Goal: Task Accomplishment & Management: Use online tool/utility

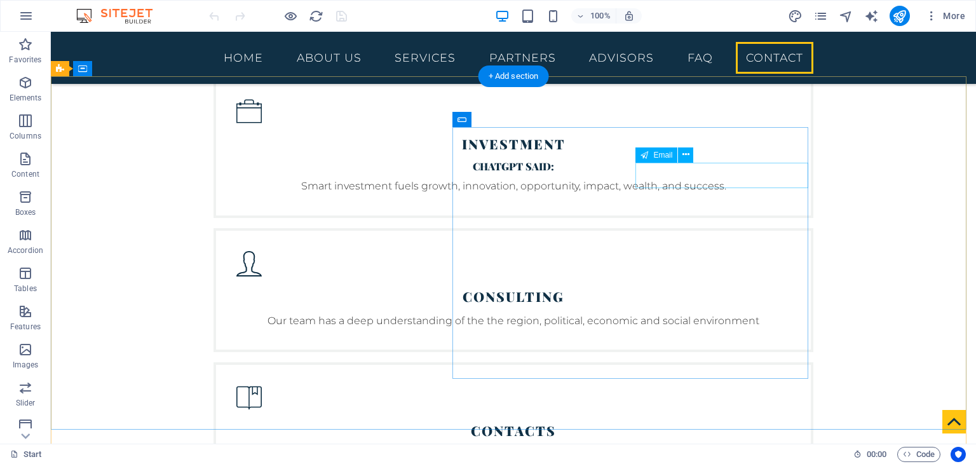
scroll to position [2607, 0]
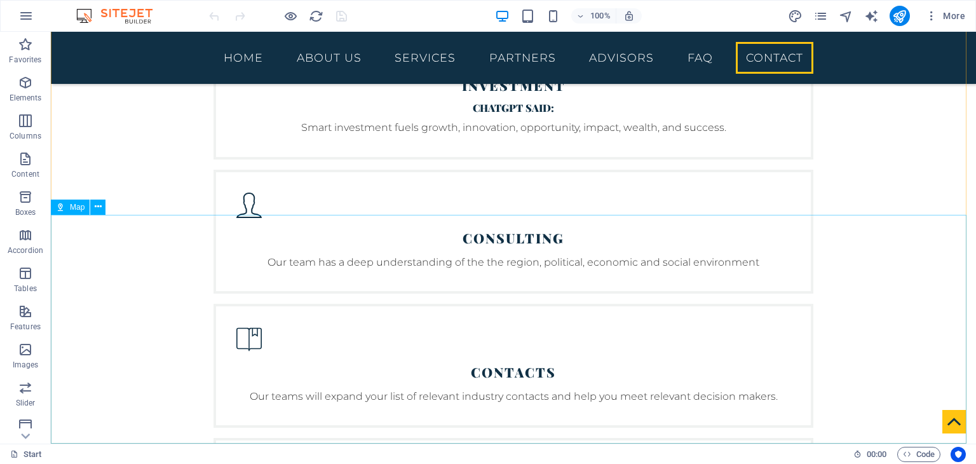
click at [76, 212] on div "Map" at bounding box center [70, 207] width 39 height 15
click at [93, 204] on button at bounding box center [97, 207] width 15 height 15
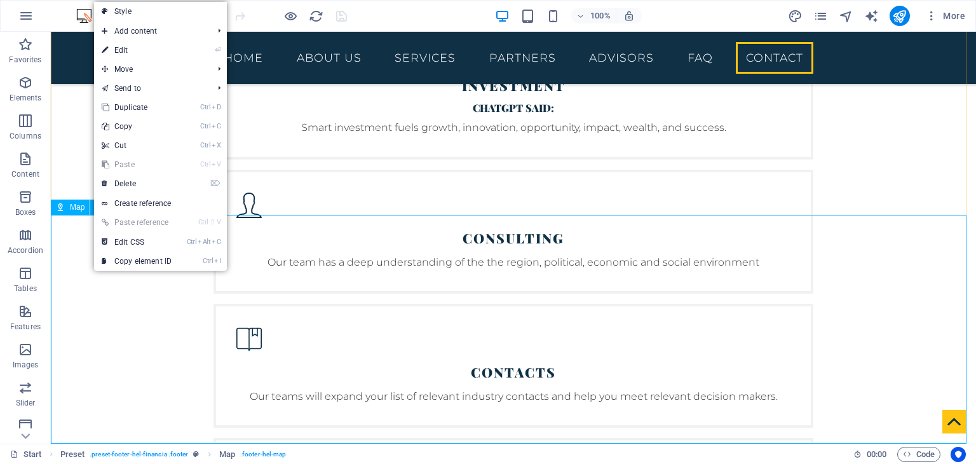
click at [70, 209] on span "Map" at bounding box center [77, 207] width 15 height 8
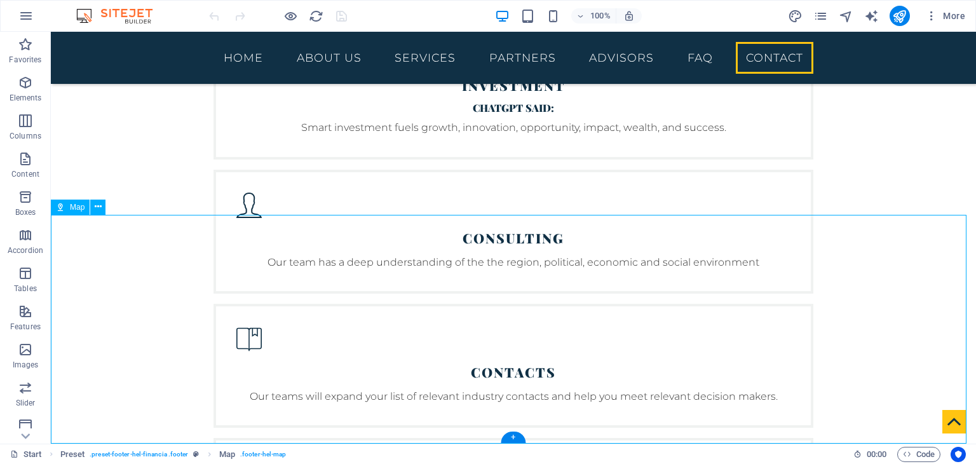
drag, startPoint x: 210, startPoint y: 382, endPoint x: 304, endPoint y: 360, distance: 96.8
drag, startPoint x: 252, startPoint y: 359, endPoint x: 287, endPoint y: 341, distance: 39.5
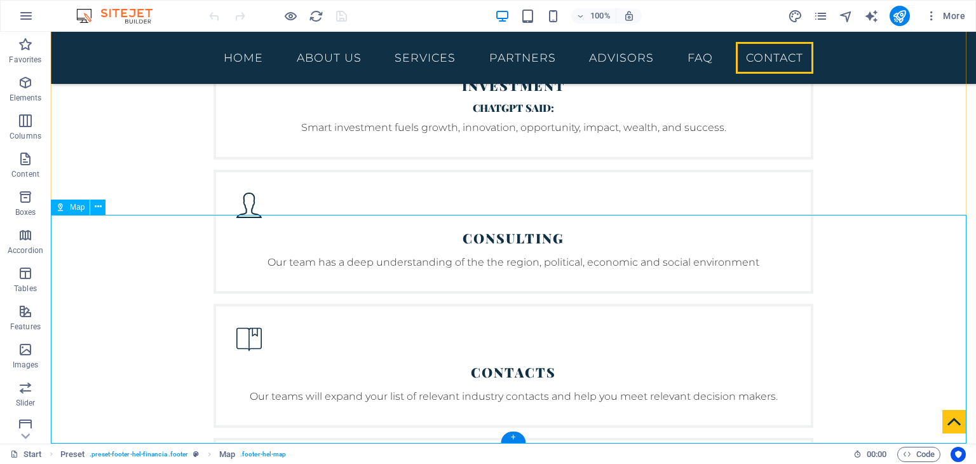
select select "1"
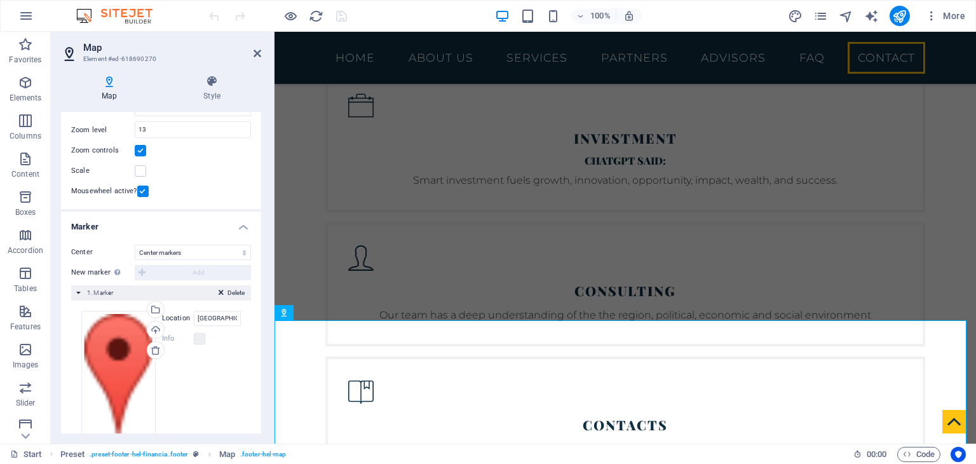
scroll to position [152, 0]
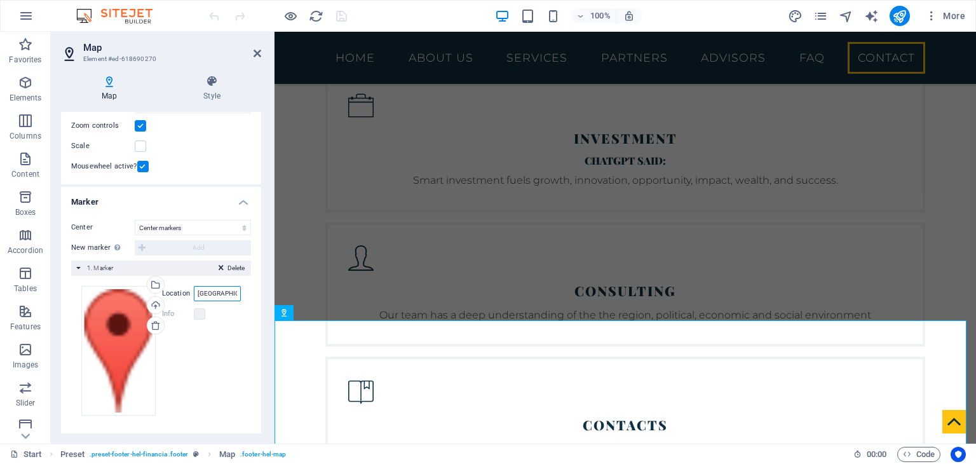
click at [206, 293] on input "Nairobi" at bounding box center [217, 293] width 47 height 15
drag, startPoint x: 217, startPoint y: 292, endPoint x: 149, endPoint y: 304, distance: 68.4
click at [149, 304] on div "Drag files here, click to choose files or select files from Files or our free s…" at bounding box center [160, 351] width 159 height 130
type input "Karen Village"
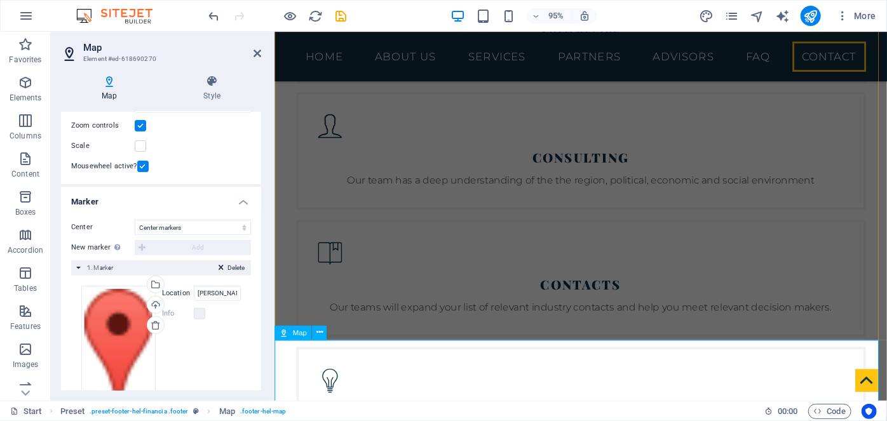
scroll to position [2745, 0]
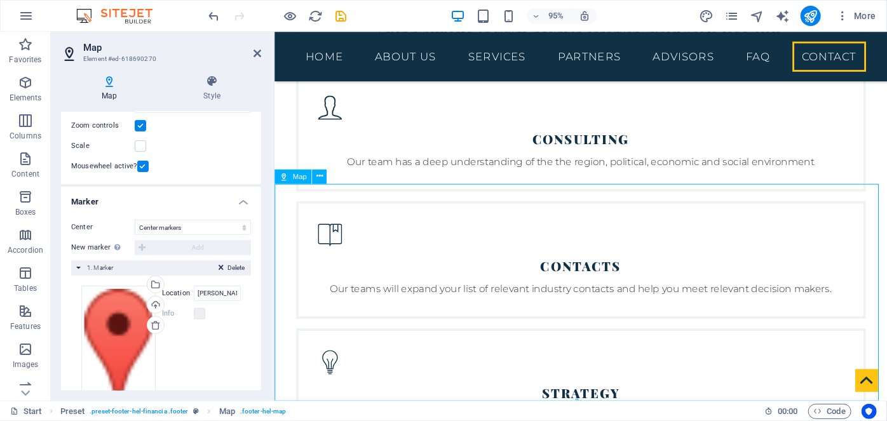
drag, startPoint x: 719, startPoint y: 244, endPoint x: 700, endPoint y: 282, distance: 42.6
click at [820, 18] on button "publish" at bounding box center [811, 16] width 20 height 20
checkbox input "false"
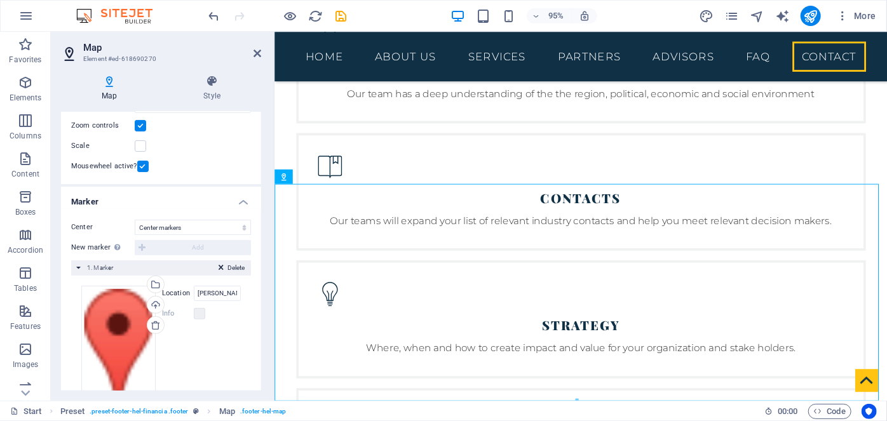
scroll to position [2661, 0]
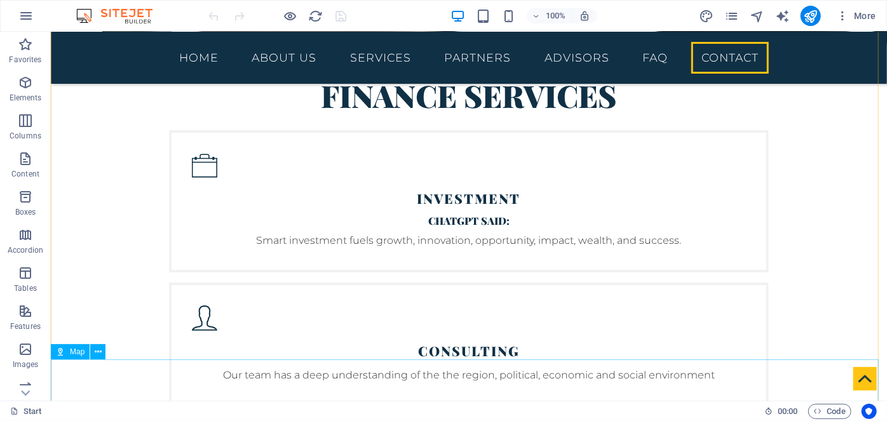
scroll to position [2484, 0]
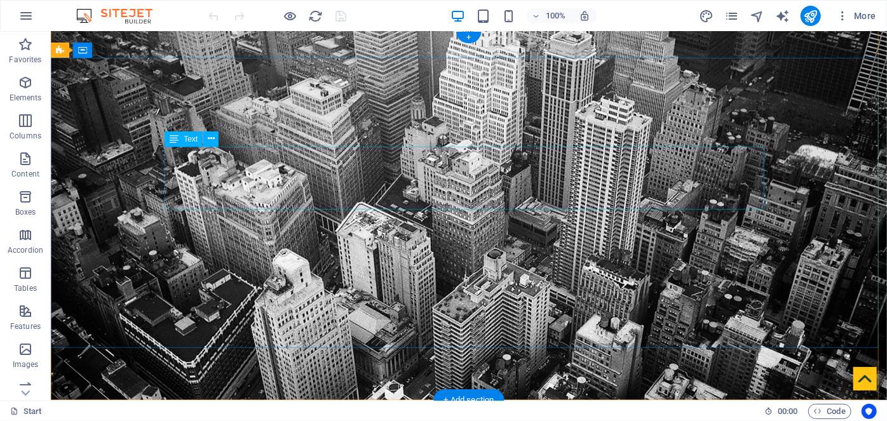
scroll to position [0, 0]
